Goal: Information Seeking & Learning: Compare options

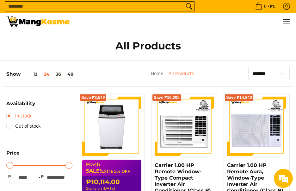
click at [22, 114] on link "In stock" at bounding box center [18, 116] width 25 height 10
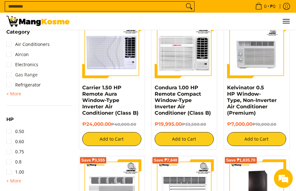
scroll to position [385, 0]
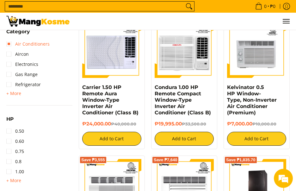
click at [34, 46] on link "Air Conditioners" at bounding box center [27, 44] width 43 height 10
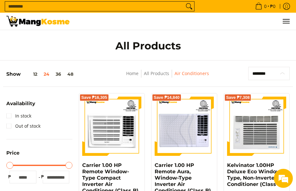
click at [261, 70] on select "**********" at bounding box center [268, 73] width 41 height 13
select select "**********"
click at [248, 67] on select "**********" at bounding box center [268, 73] width 41 height 13
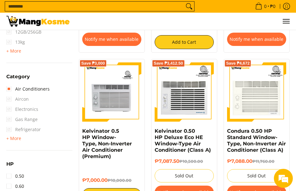
scroll to position [258, 0]
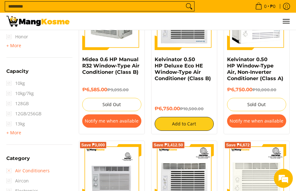
click at [20, 171] on link "Air Conditioners" at bounding box center [27, 170] width 43 height 10
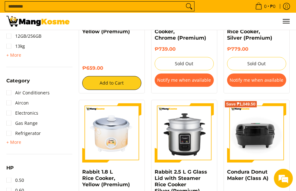
scroll to position [385, 0]
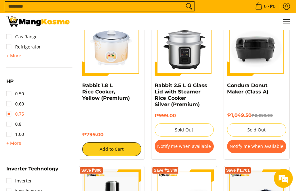
click at [20, 114] on link "0.75" at bounding box center [15, 114] width 18 height 10
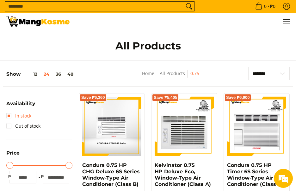
click at [23, 114] on link "In stock" at bounding box center [18, 116] width 25 height 10
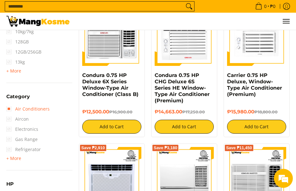
scroll to position [411, 0]
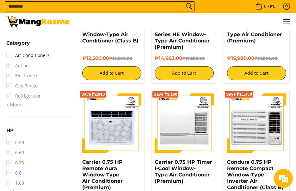
click at [13, 161] on link "0.75" at bounding box center [15, 162] width 18 height 10
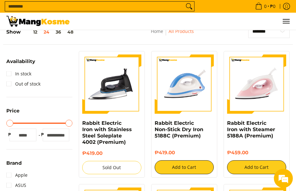
scroll to position [37, 0]
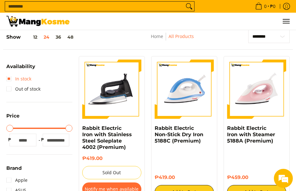
click at [22, 81] on link "In stock" at bounding box center [18, 79] width 25 height 10
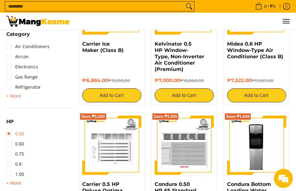
scroll to position [416, 0]
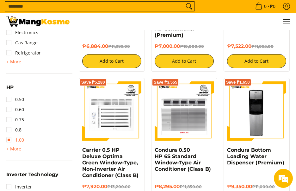
click at [20, 140] on link "1.00" at bounding box center [15, 140] width 18 height 10
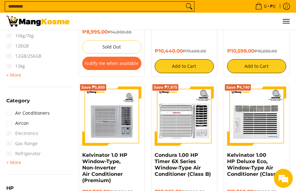
scroll to position [385, 0]
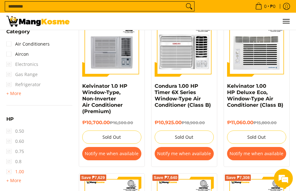
click at [18, 171] on link "1.00" at bounding box center [15, 171] width 18 height 10
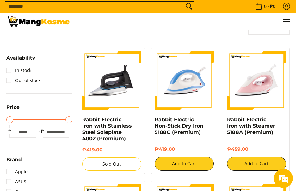
scroll to position [37, 0]
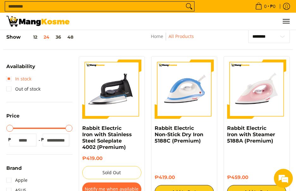
click at [24, 78] on link "In stock" at bounding box center [18, 79] width 25 height 10
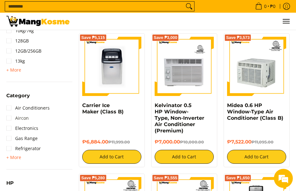
scroll to position [322, 0]
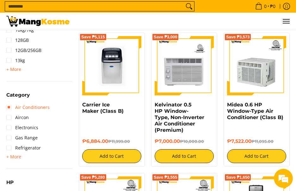
click at [31, 106] on link "Air Conditioners" at bounding box center [27, 107] width 43 height 10
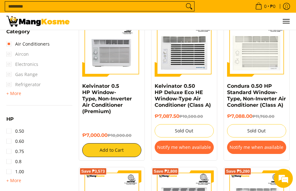
scroll to position [511, 0]
